Goal: Register for event/course

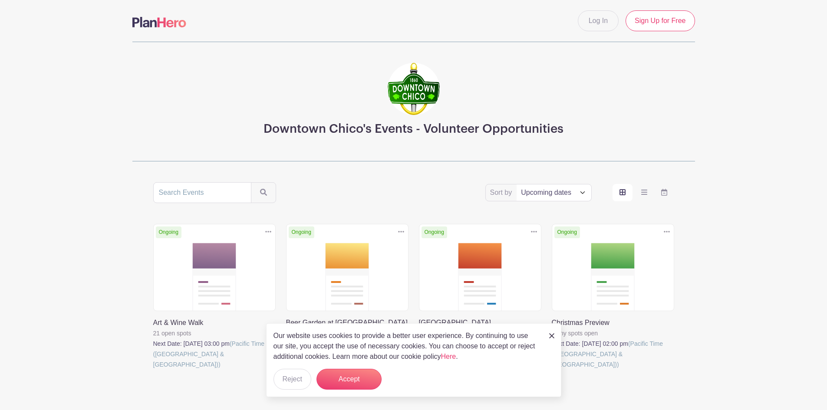
click at [153, 370] on link at bounding box center [153, 370] width 0 height 0
click at [665, 87] on div "Downtown Chico's Events - Volunteer Opportunities" at bounding box center [413, 102] width 562 height 120
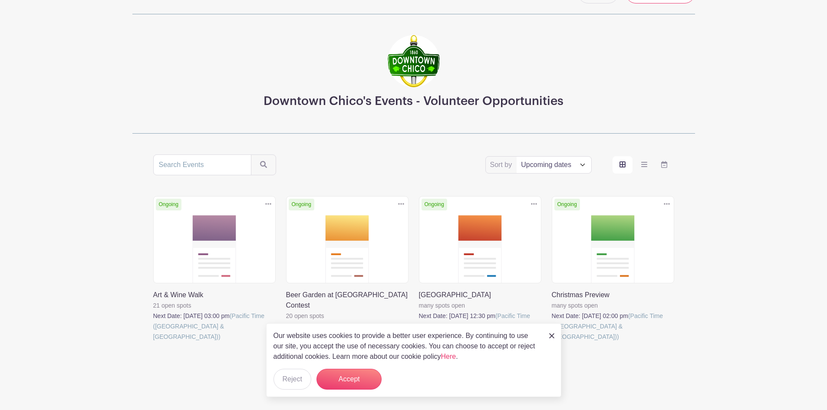
click at [153, 342] on link at bounding box center [153, 342] width 0 height 0
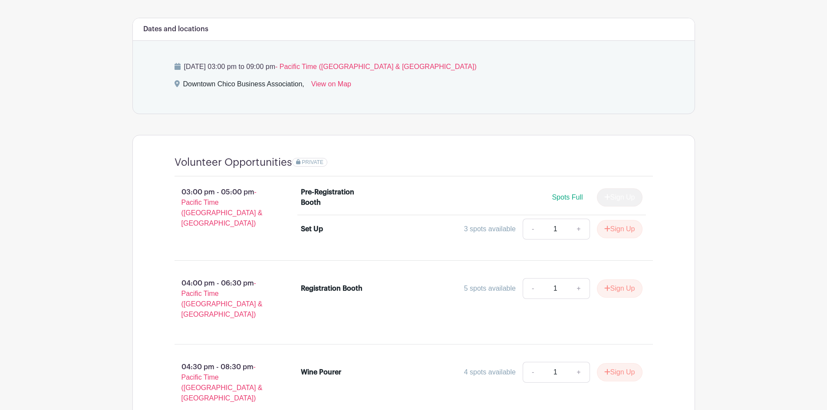
scroll to position [477, 0]
